Goal: Task Accomplishment & Management: Use online tool/utility

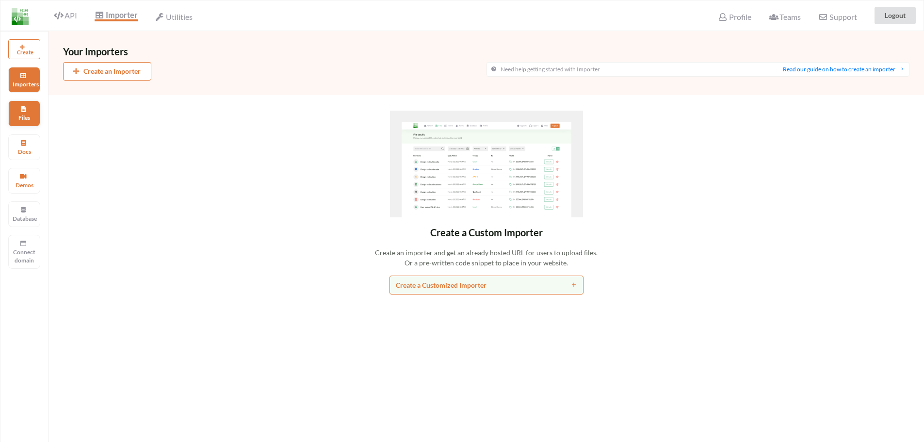
click at [33, 107] on div "Files" at bounding box center [24, 113] width 32 height 26
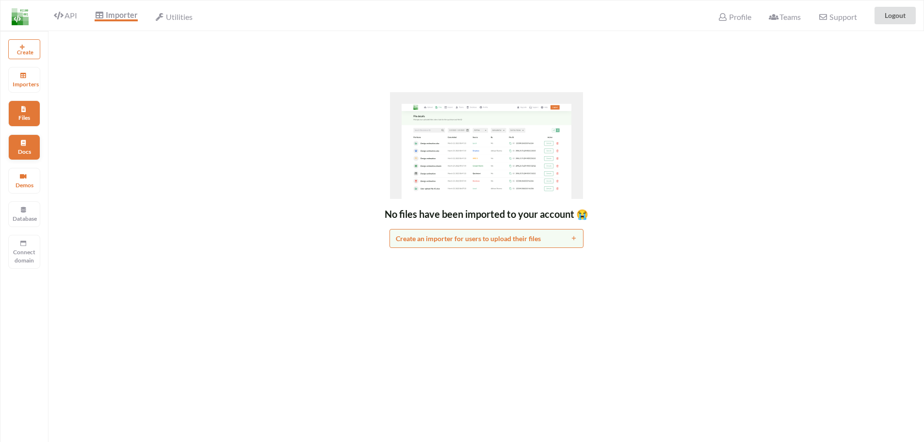
click at [36, 150] on div "Docs" at bounding box center [24, 147] width 32 height 26
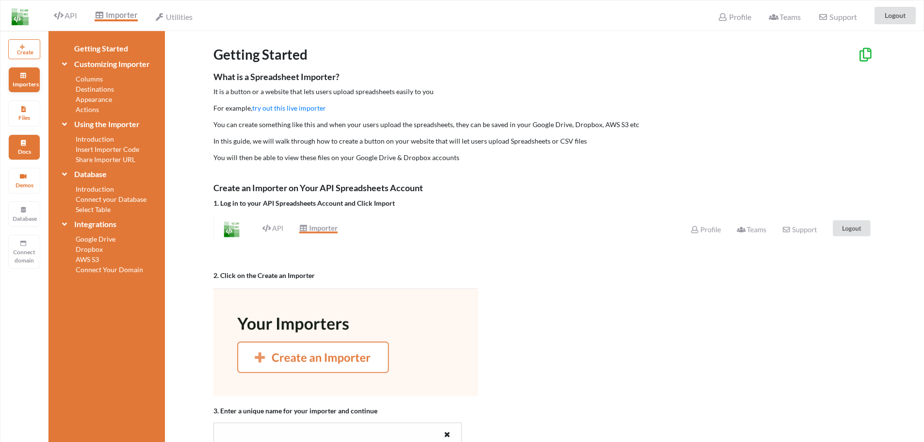
click at [22, 82] on p "Importers" at bounding box center [24, 84] width 23 height 8
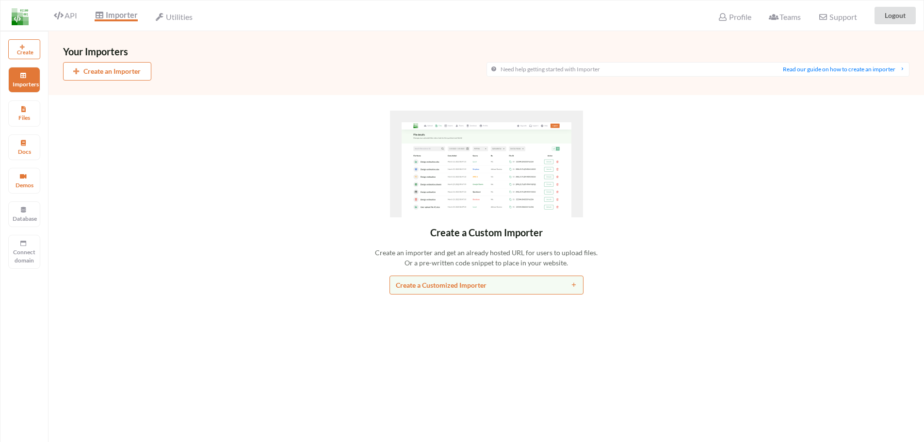
click at [35, 44] on button "Create" at bounding box center [24, 49] width 32 height 20
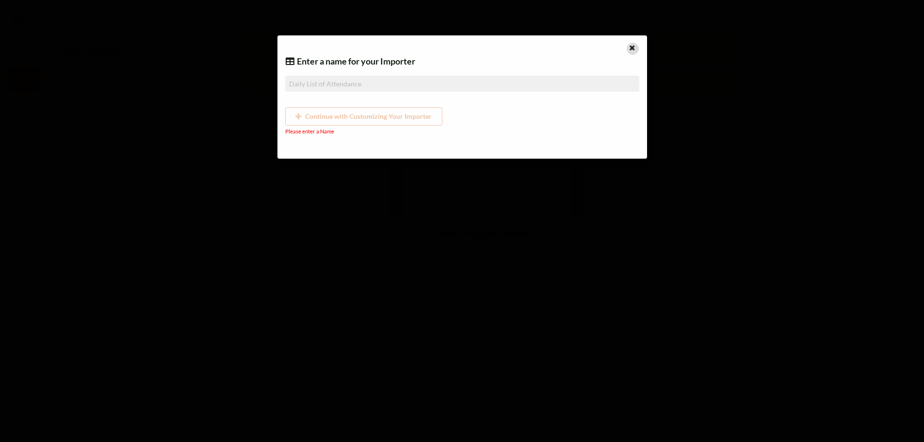
click at [632, 46] on icon at bounding box center [632, 46] width 8 height 7
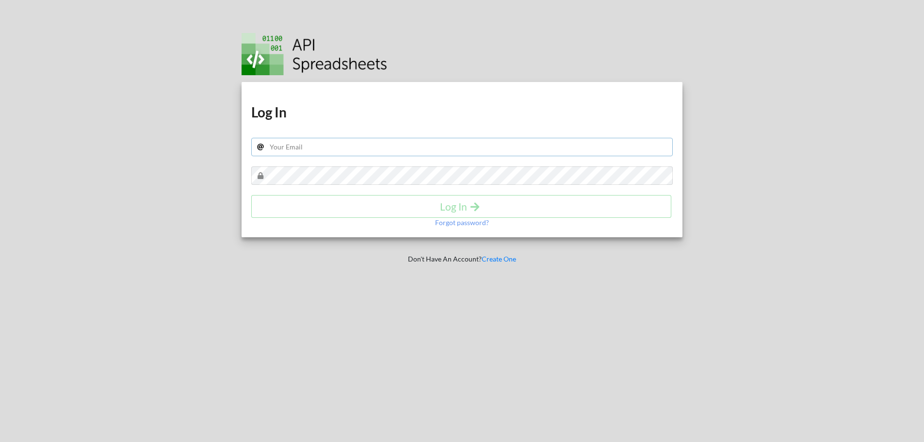
click at [430, 154] on input "text" at bounding box center [462, 147] width 422 height 18
type input "usdp.reporting@gmail.com"
click at [417, 207] on h4 "Log In" at bounding box center [461, 206] width 400 height 12
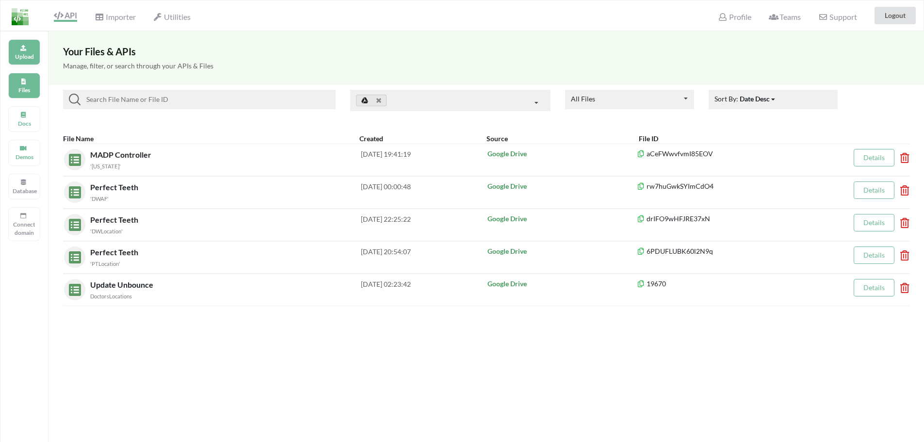
click at [15, 56] on p "Upload" at bounding box center [24, 56] width 23 height 8
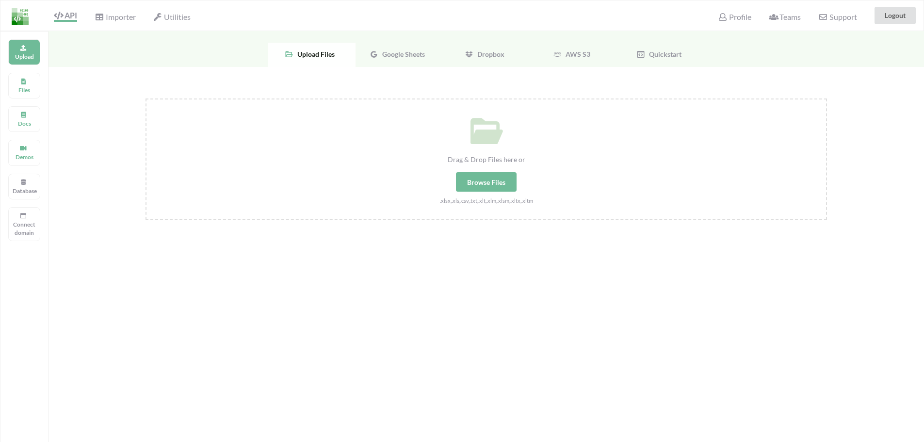
click at [397, 52] on span "Google Sheets" at bounding box center [401, 54] width 47 height 8
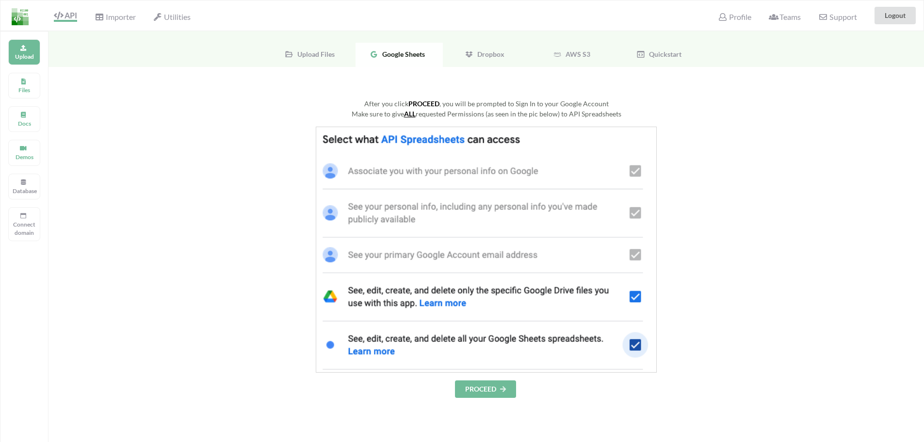
click at [476, 391] on button "PROCEED" at bounding box center [485, 388] width 61 height 17
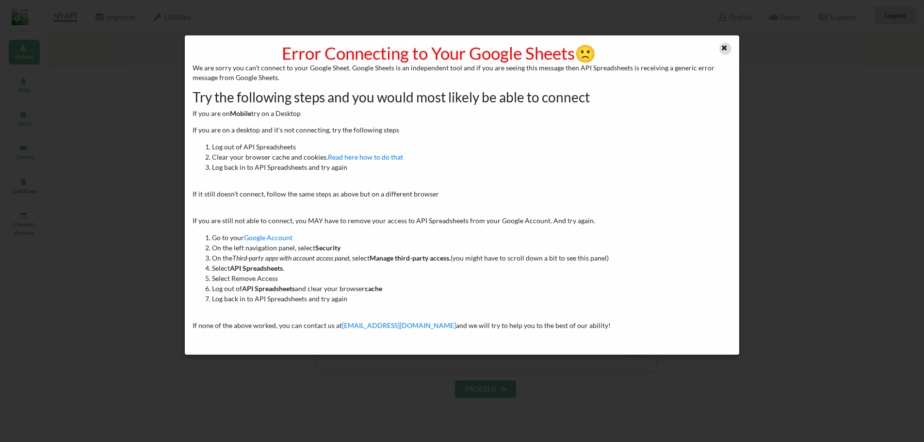
click at [724, 49] on icon at bounding box center [724, 46] width 8 height 7
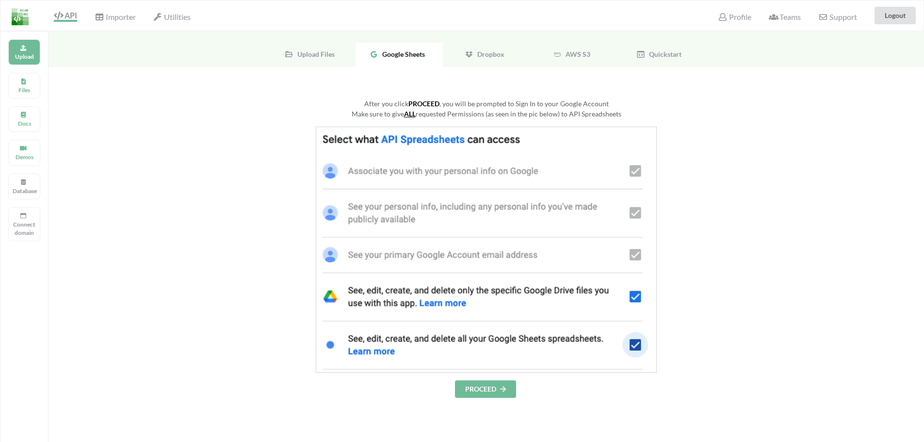
click at [326, 61] on div "Upload Files" at bounding box center [311, 55] width 87 height 24
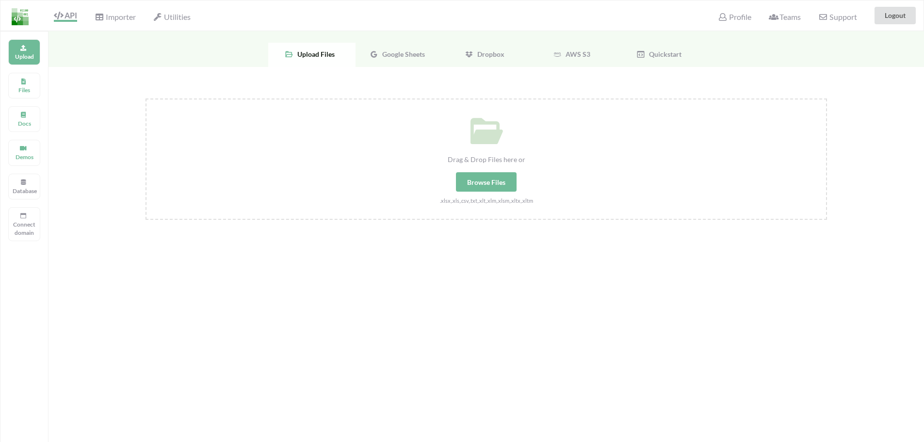
click at [484, 179] on div "Browse Files" at bounding box center [486, 181] width 61 height 19
click at [146, 98] on input "Drag & Drop Files here or Browse Files .xlsx,.xls,.csv,.txt,.xlt,.xlm,.xlsm,.xl…" at bounding box center [146, 98] width 0 height 0
click at [410, 48] on div "Google Sheets" at bounding box center [399, 55] width 87 height 24
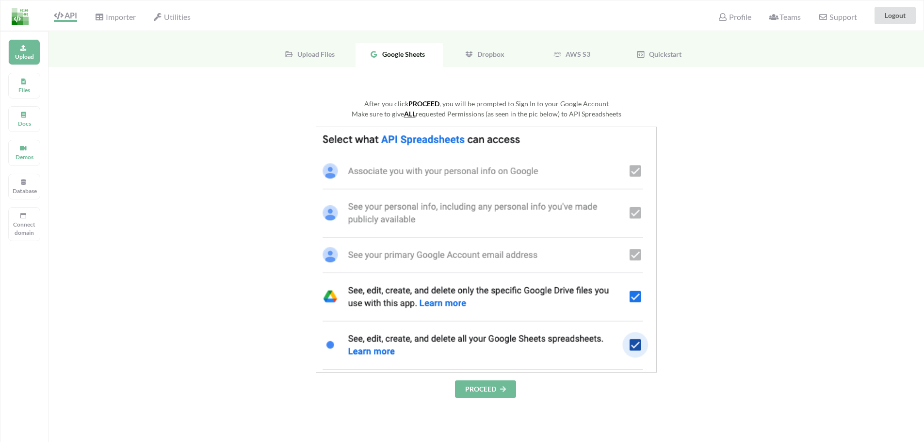
click at [484, 387] on button "PROCEED" at bounding box center [485, 388] width 61 height 17
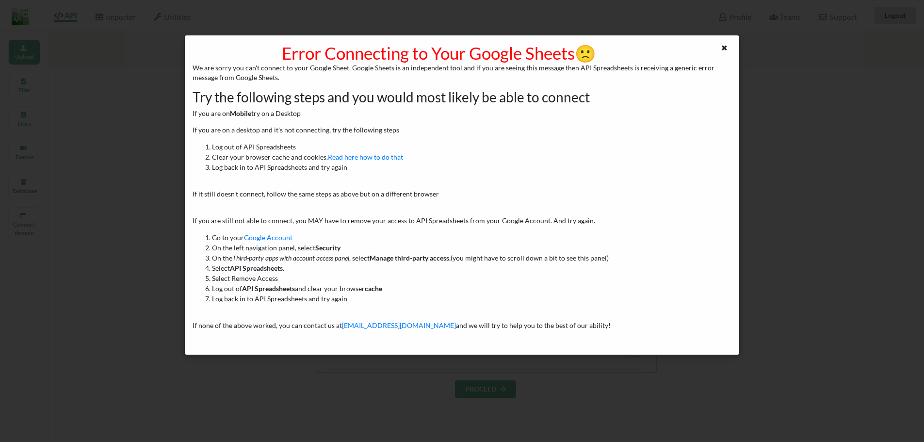
click at [374, 419] on div "Error Connecting to Your Google Sheets 🙁 We are sorry you can't connect to your…" at bounding box center [462, 221] width 924 height 442
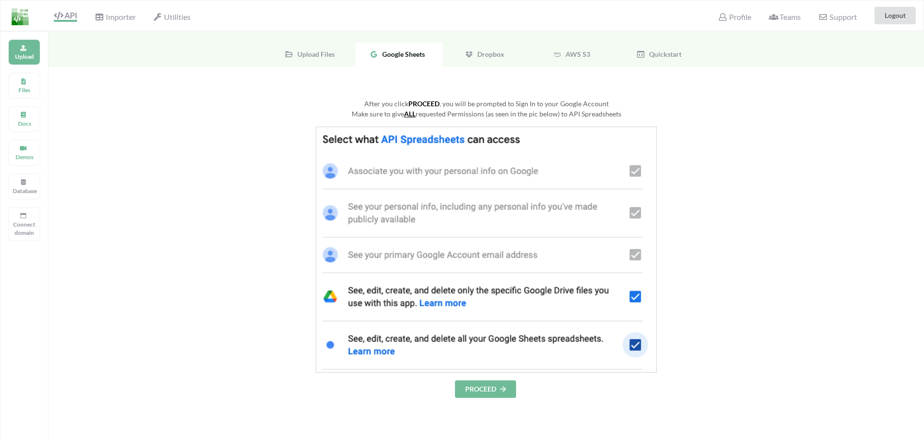
click at [480, 394] on button "PROCEED" at bounding box center [485, 388] width 61 height 17
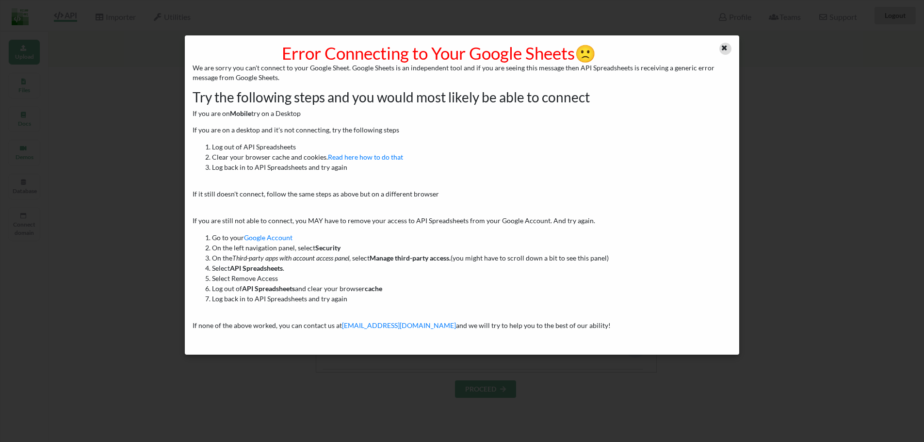
click at [727, 48] on icon at bounding box center [724, 46] width 8 height 7
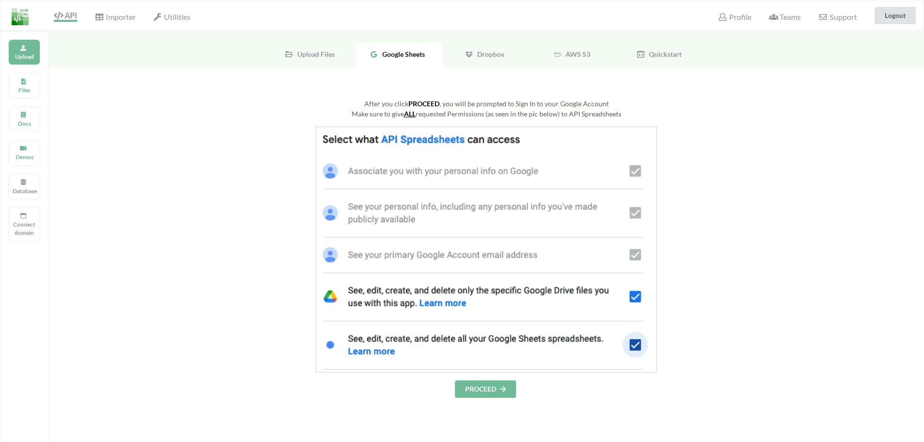
click at [739, 21] on div "Profile" at bounding box center [735, 15] width 46 height 21
click at [738, 17] on span "Profile" at bounding box center [734, 18] width 33 height 12
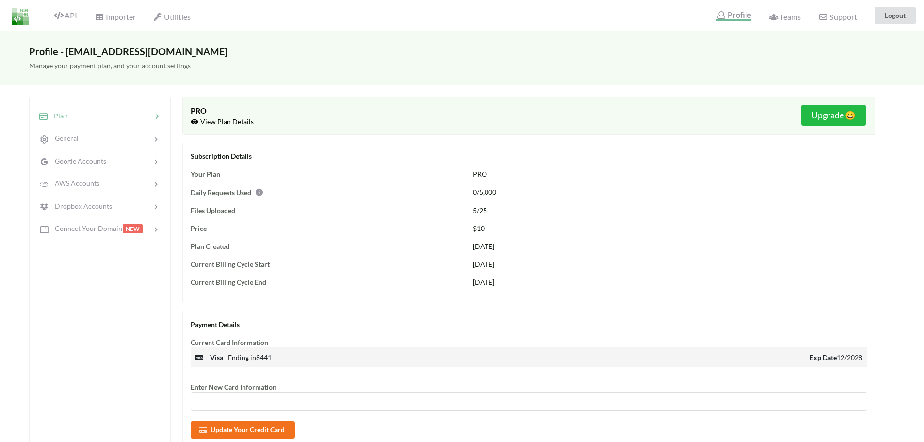
click at [82, 59] on div "Manage your payment plan, and your account settings" at bounding box center [462, 71] width 924 height 28
click at [165, 54] on h3 "Profile - usdp.reporting@gmail.com" at bounding box center [462, 52] width 866 height 12
click at [223, 77] on div "Manage your payment plan, and your account settings" at bounding box center [462, 71] width 924 height 28
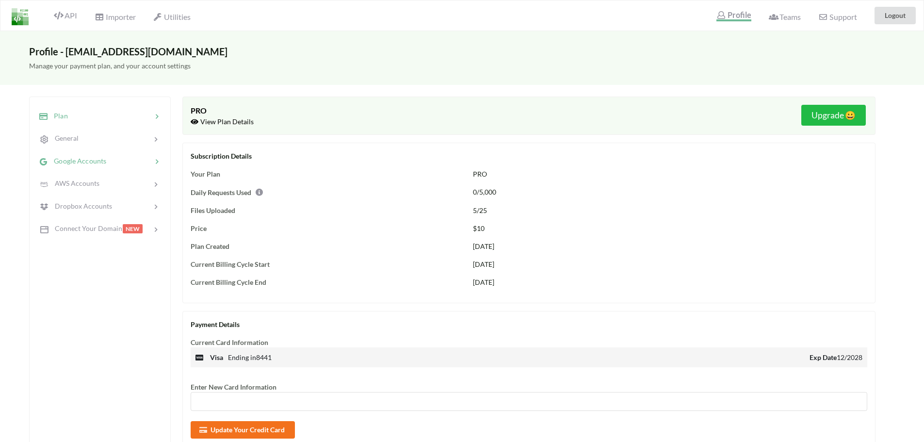
click at [70, 154] on div "Google Accounts" at bounding box center [100, 160] width 128 height 23
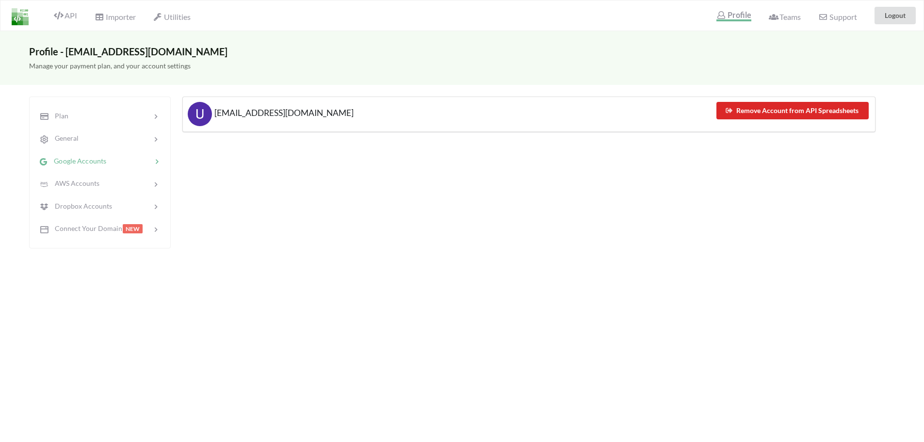
click at [56, 61] on div "Manage your payment plan, and your account settings" at bounding box center [462, 71] width 924 height 28
click at [74, 137] on span "General" at bounding box center [63, 138] width 30 height 8
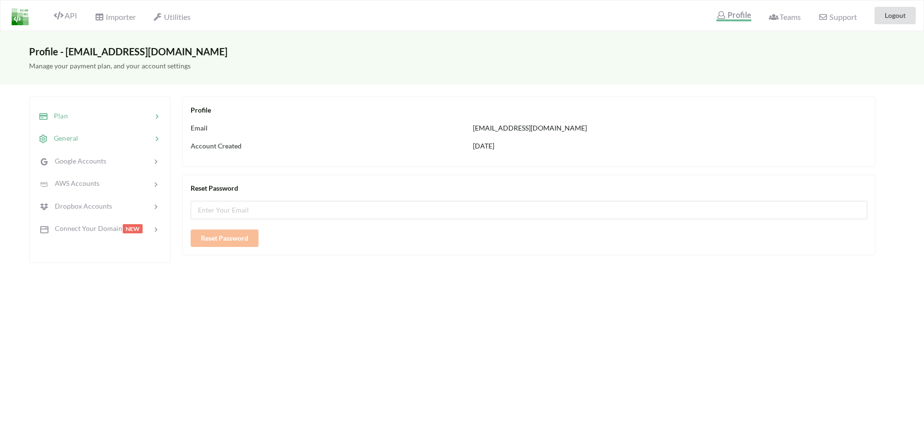
click at [79, 120] on div at bounding box center [110, 116] width 84 height 11
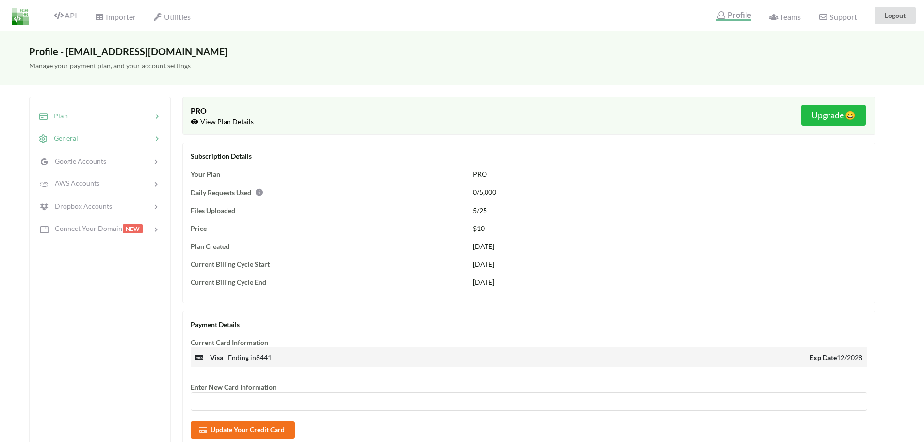
click at [110, 139] on div at bounding box center [115, 138] width 74 height 11
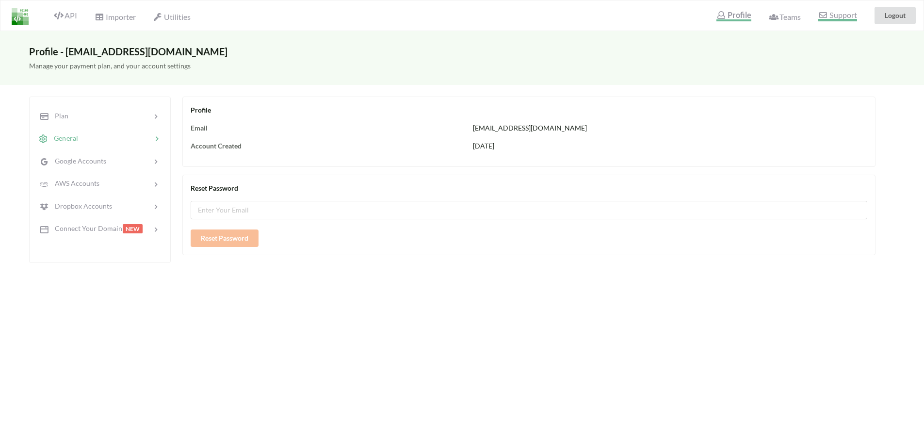
click at [852, 15] on span "Support" at bounding box center [837, 16] width 38 height 10
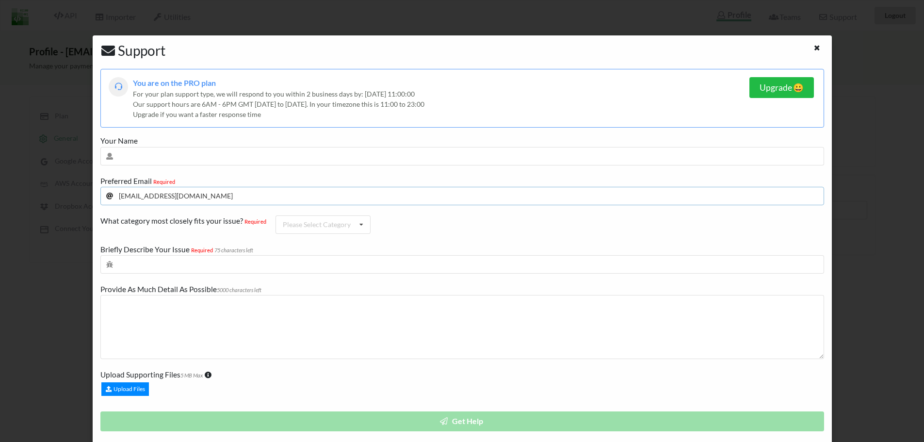
click at [283, 199] on input "usdp.reporting@gmail.com" at bounding box center [462, 196] width 724 height 18
click at [336, 231] on div "Please Select Category API Importer Billing Teams Database Utilities General" at bounding box center [323, 224] width 95 height 18
click at [432, 210] on div "You are on the PRO plan For your plan support type, we will respond to you with…" at bounding box center [462, 260] width 724 height 383
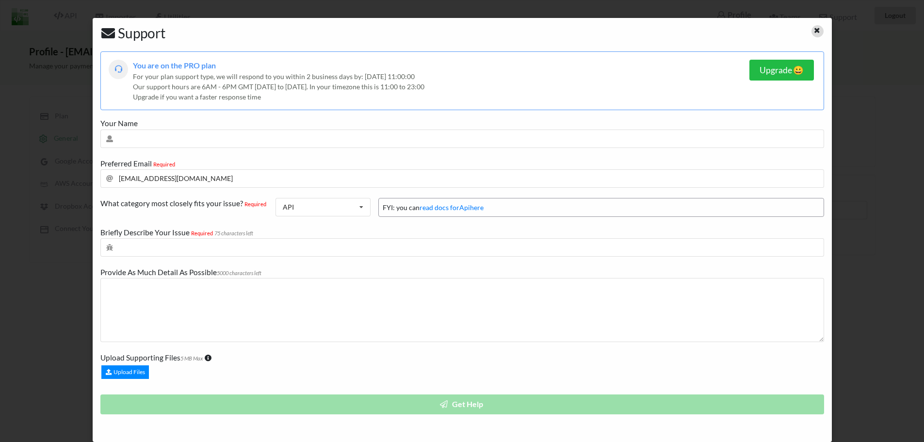
click at [813, 33] on icon at bounding box center [817, 29] width 8 height 7
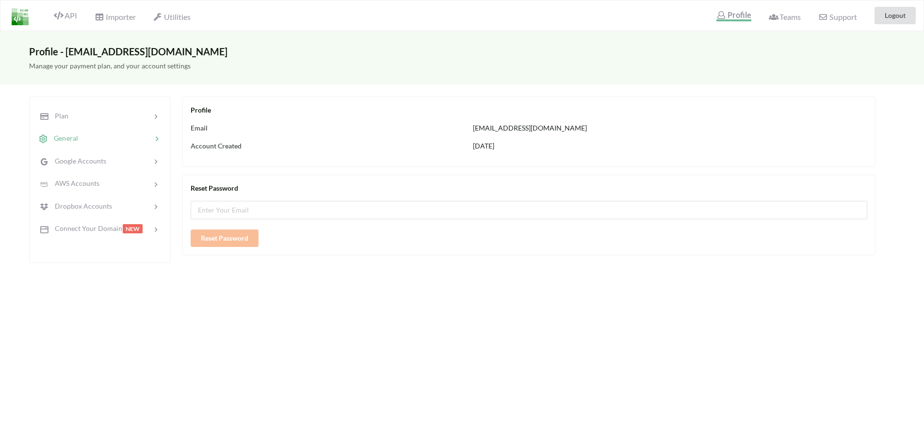
click at [520, 128] on span "usdp.reporting@gmail.com" at bounding box center [530, 128] width 114 height 8
